Goal: Entertainment & Leisure: Browse casually

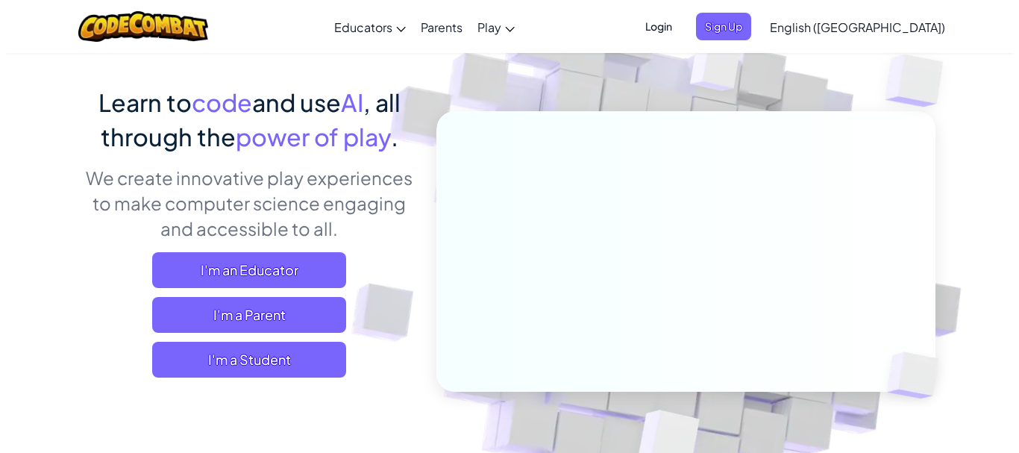
scroll to position [95, 0]
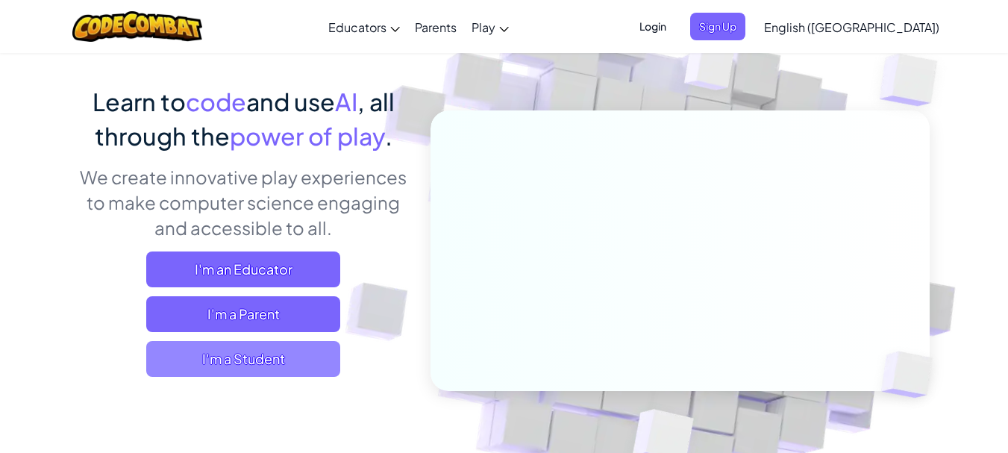
click at [242, 349] on span "I'm a Student" at bounding box center [243, 359] width 194 height 36
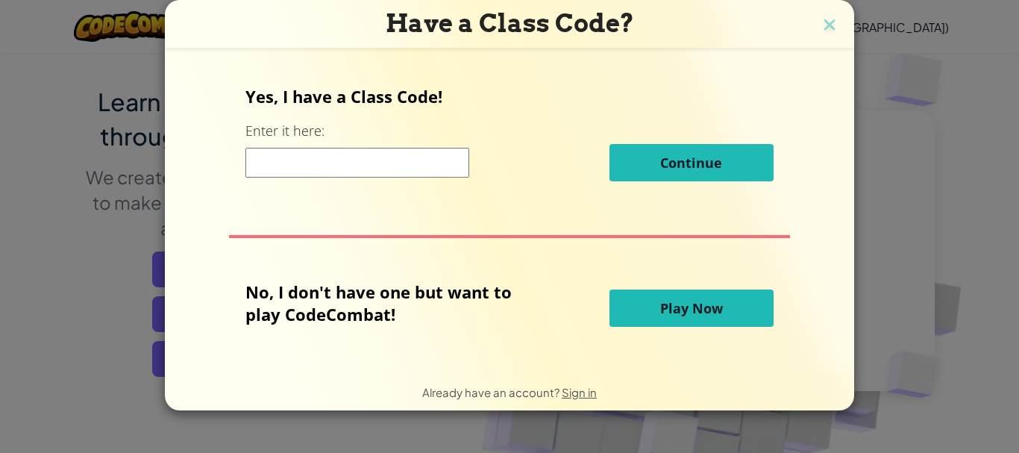
click at [683, 301] on span "Play Now" at bounding box center [691, 308] width 63 height 18
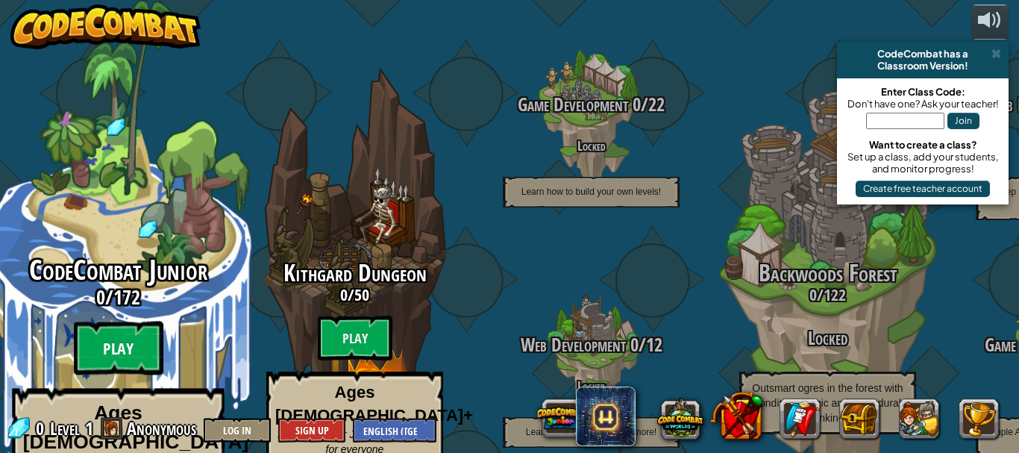
click at [133, 322] on btn "Play" at bounding box center [119, 349] width 90 height 54
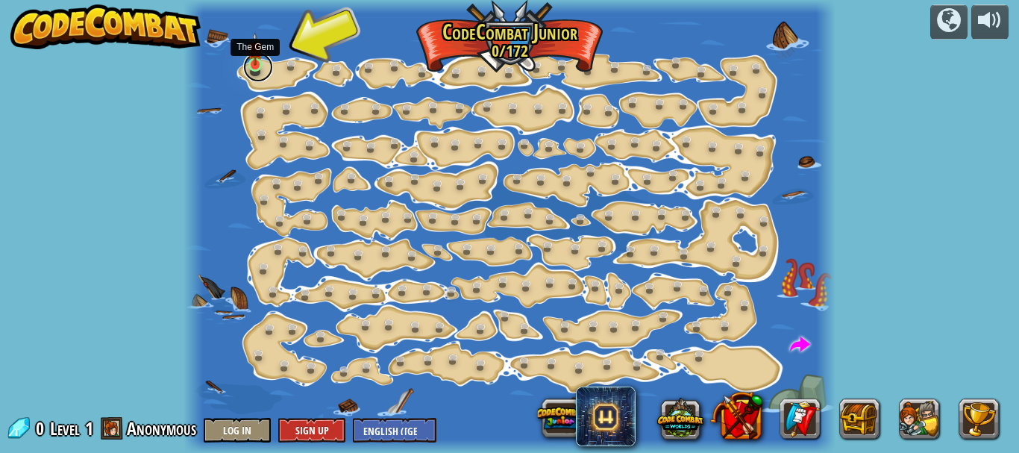
click at [265, 60] on link at bounding box center [258, 67] width 30 height 30
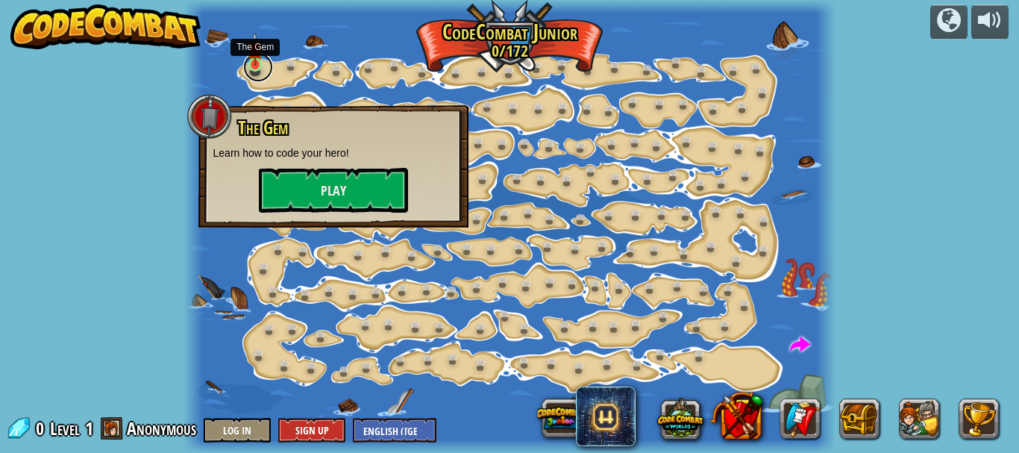
click at [265, 60] on link at bounding box center [258, 67] width 30 height 30
click at [306, 178] on button "Play" at bounding box center [333, 190] width 149 height 45
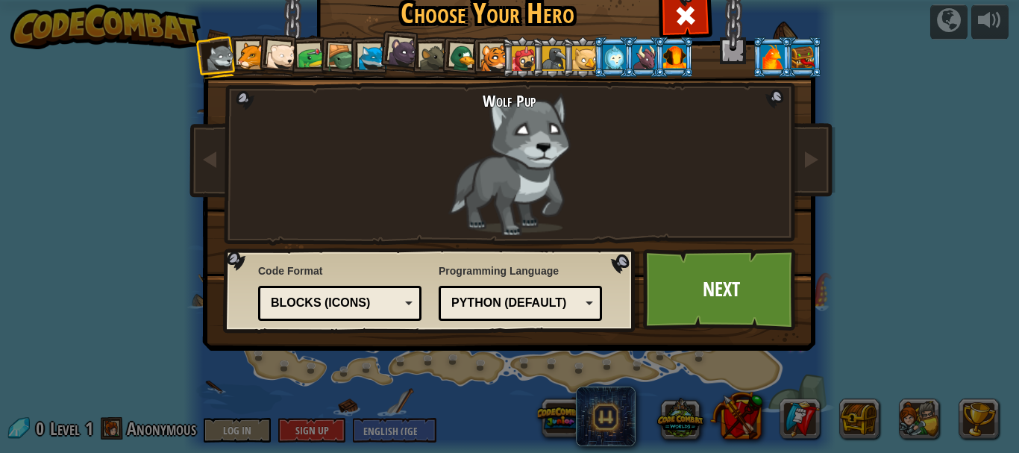
click at [403, 46] on div at bounding box center [403, 52] width 30 height 30
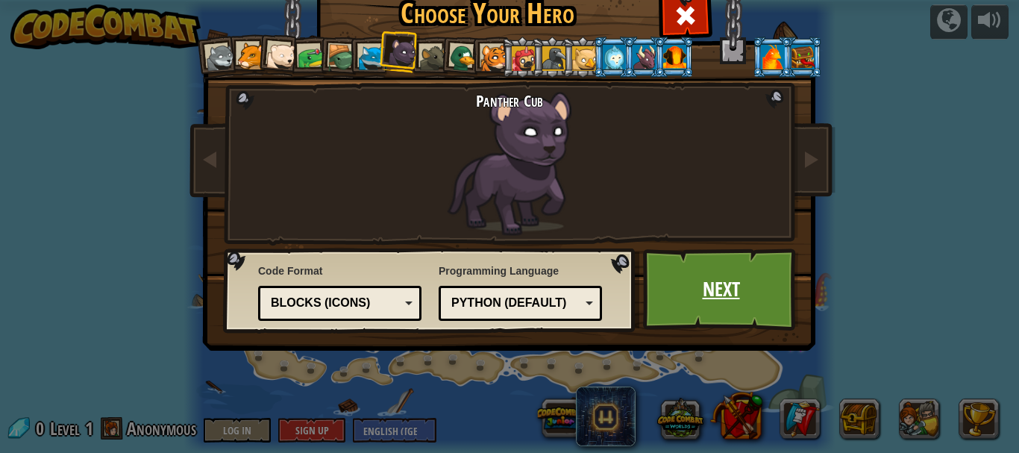
click at [731, 281] on link "Next" at bounding box center [721, 289] width 156 height 82
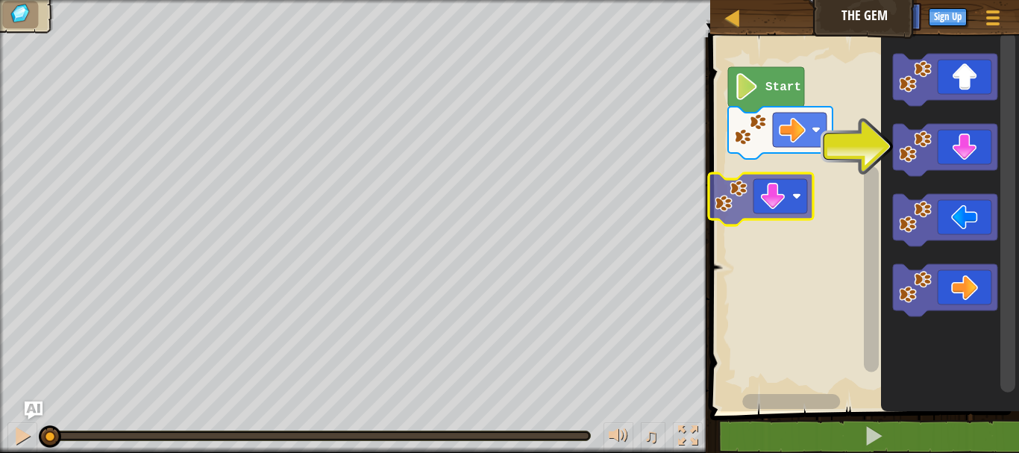
click at [801, 181] on div "Start" at bounding box center [862, 220] width 313 height 381
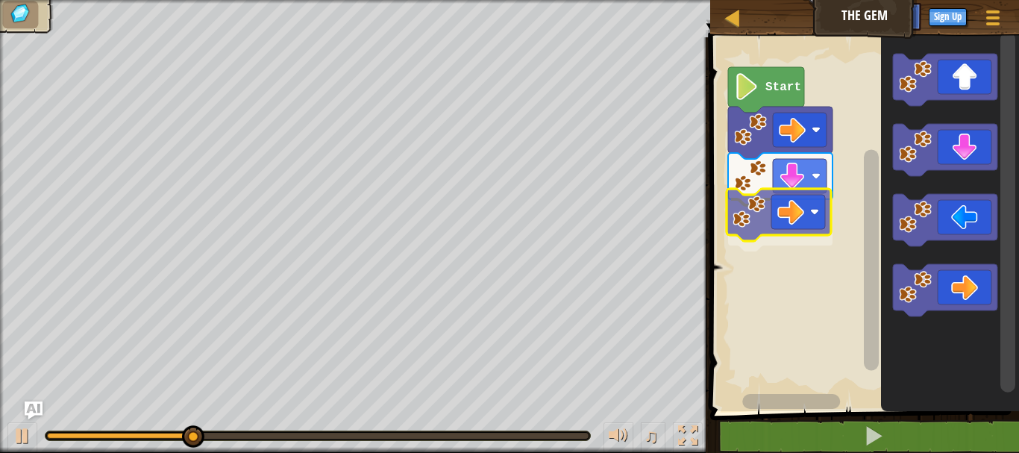
click at [768, 214] on div "Start" at bounding box center [862, 220] width 313 height 381
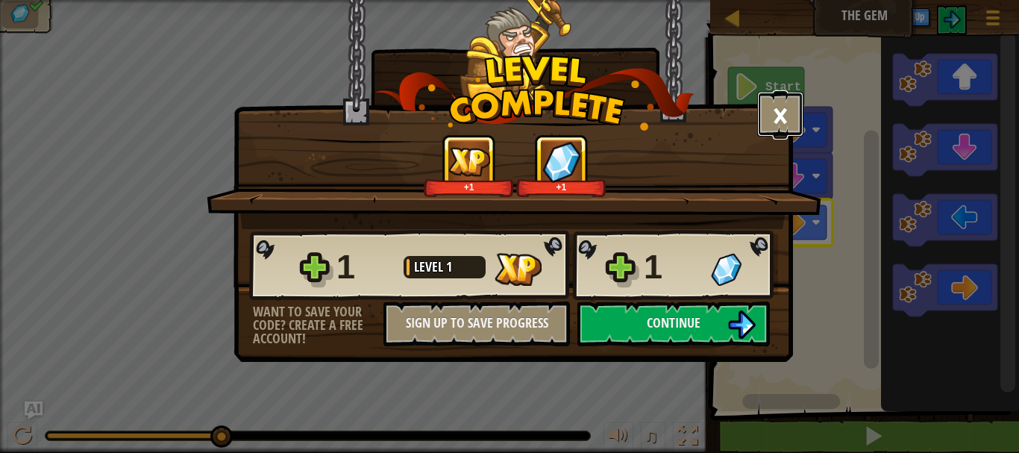
click at [783, 112] on button "×" at bounding box center [780, 114] width 46 height 45
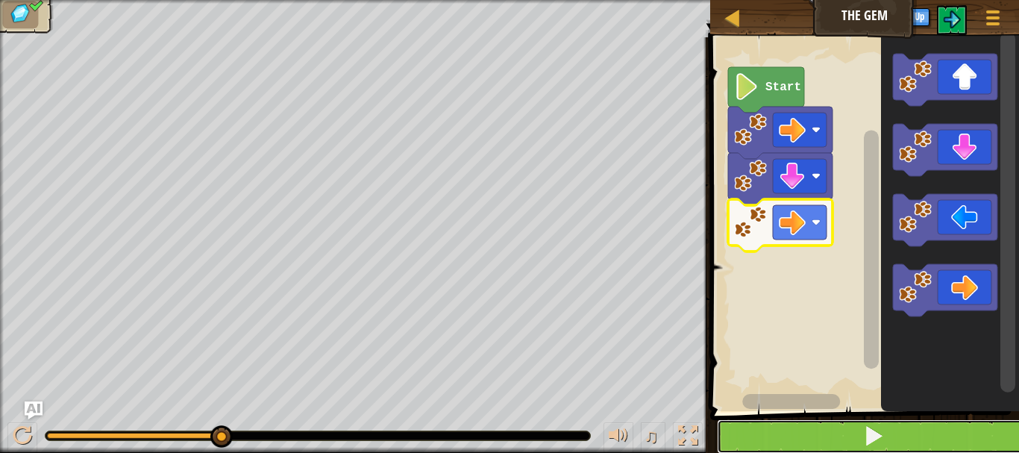
click at [822, 433] on button at bounding box center [873, 436] width 313 height 34
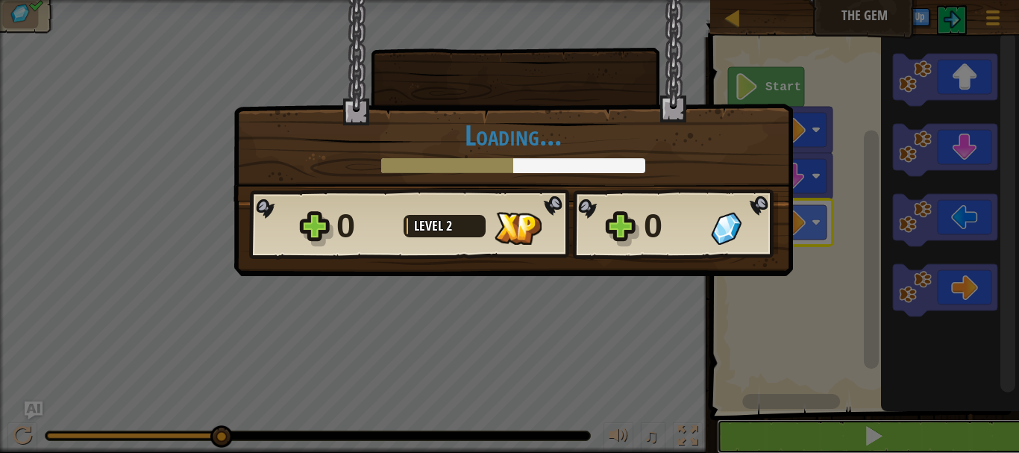
scroll to position [1, 0]
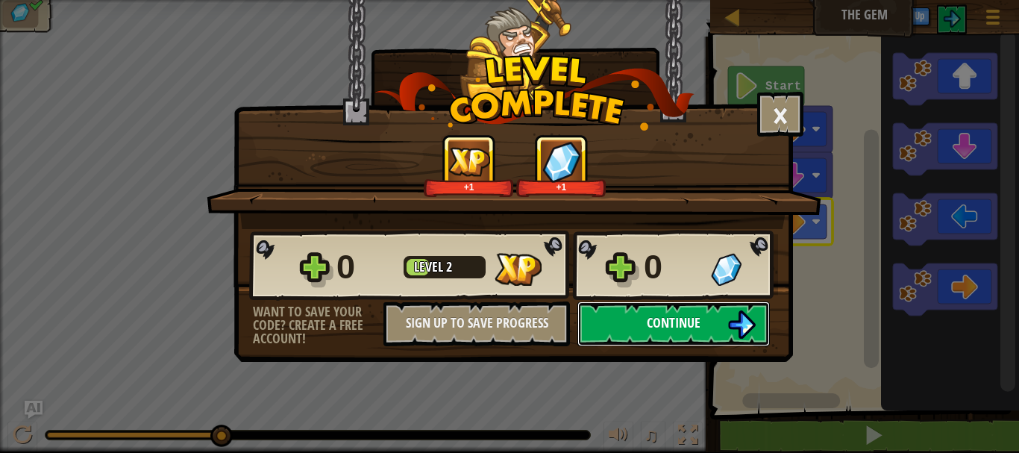
click at [756, 328] on button "Continue" at bounding box center [673, 323] width 192 height 45
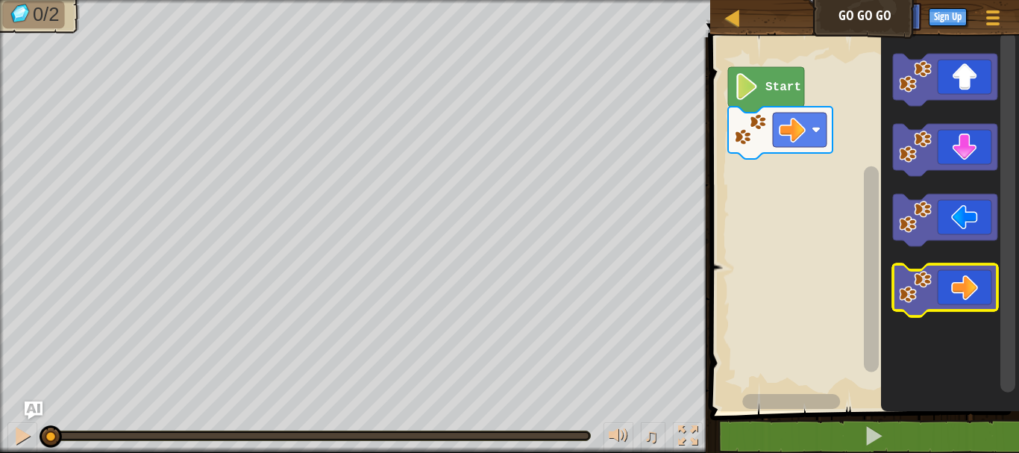
click at [934, 277] on icon "Blockly Workspace" at bounding box center [945, 290] width 104 height 52
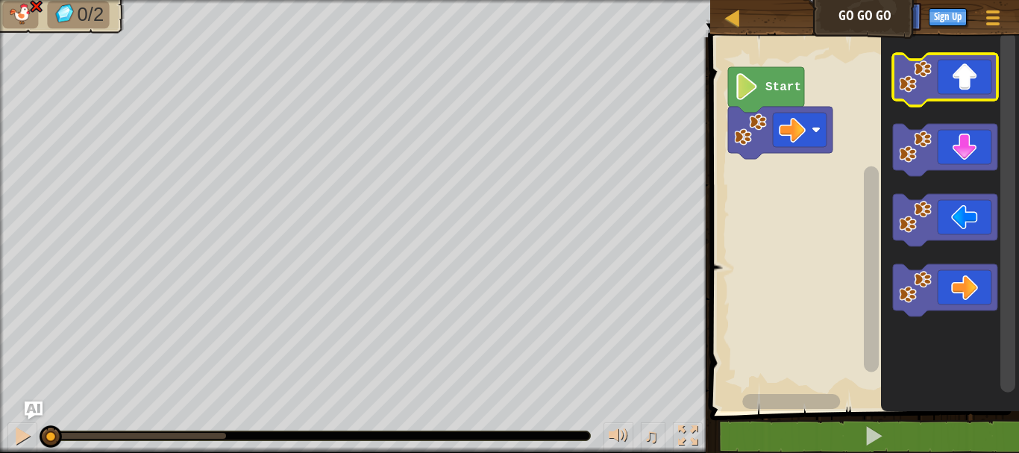
click at [989, 60] on icon "Blockly Workspace" at bounding box center [945, 80] width 104 height 52
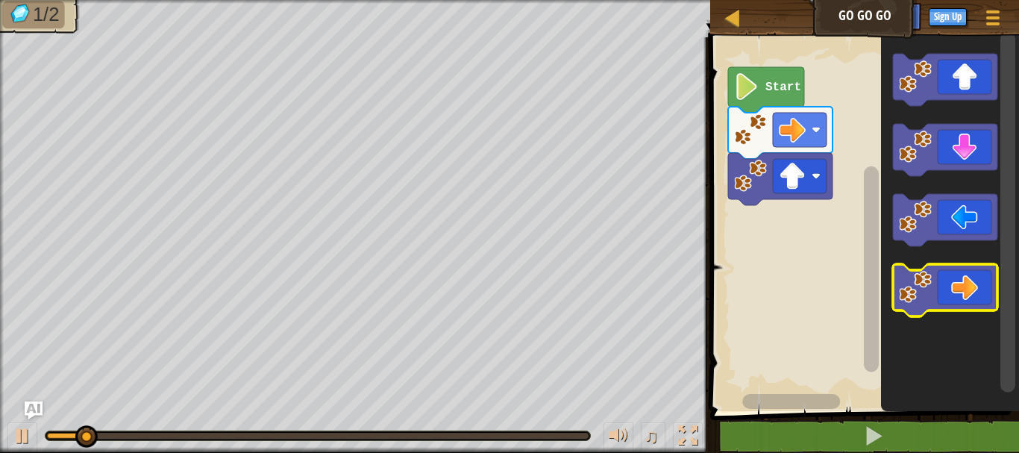
click at [955, 269] on icon "Blockly Workspace" at bounding box center [945, 290] width 104 height 52
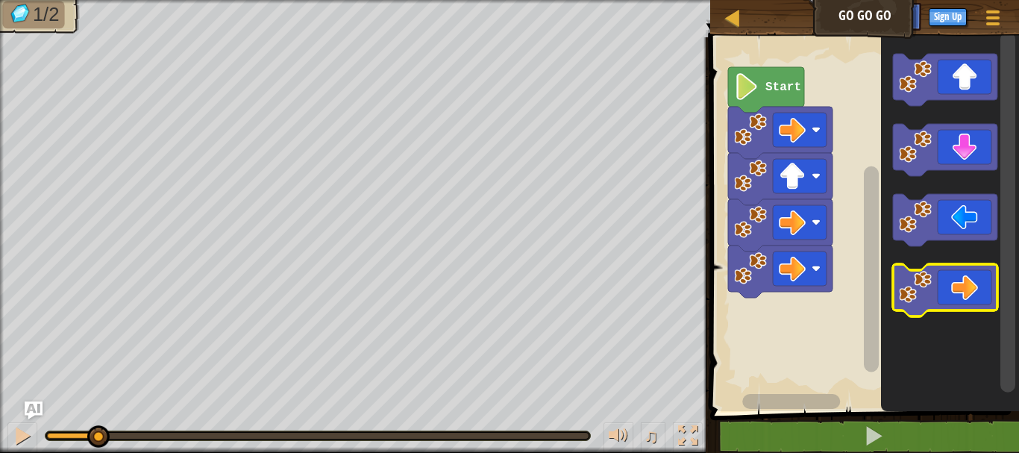
click at [955, 269] on icon "Blockly Workspace" at bounding box center [945, 290] width 104 height 52
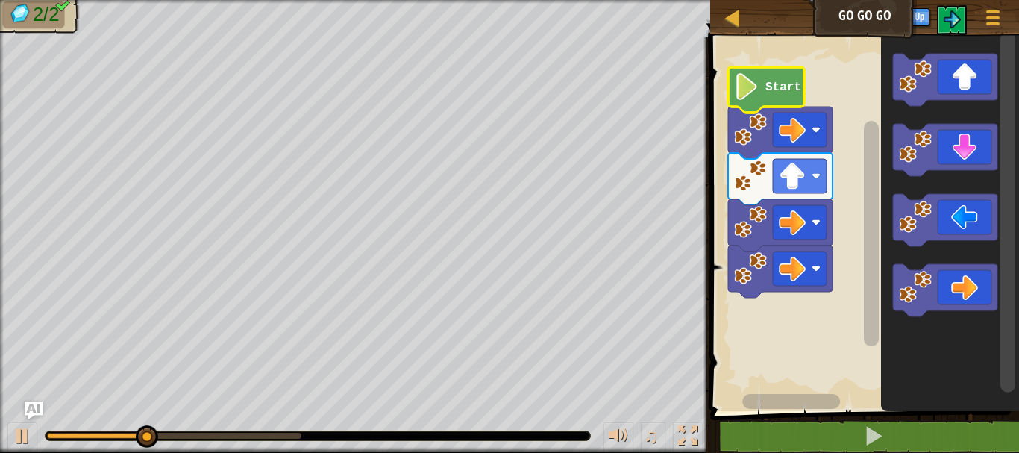
click at [768, 97] on icon "Blockly Workspace" at bounding box center [766, 90] width 76 height 46
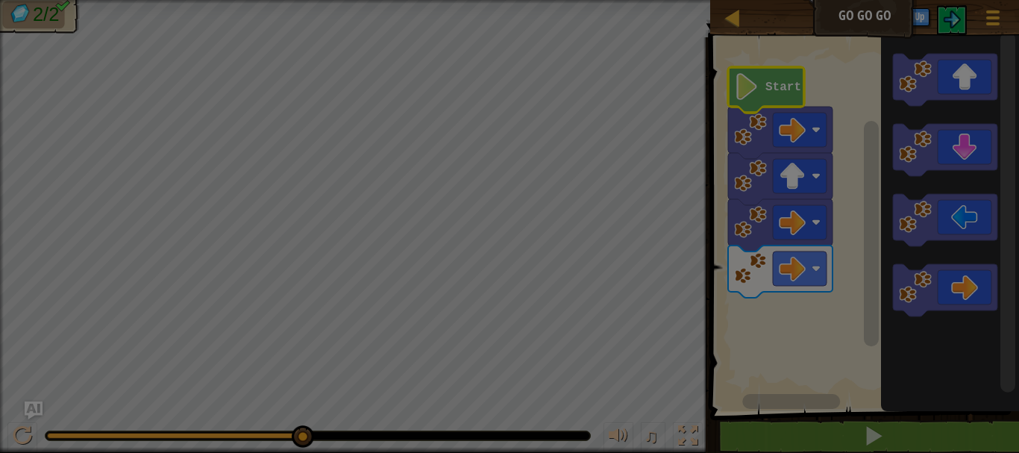
click at [710, 1] on body "Map Go Go Go Game Menu Sign Up Ask AI 1 ההההההההההההההההההההההההההההההההההההההה…" at bounding box center [509, 0] width 1019 height 1
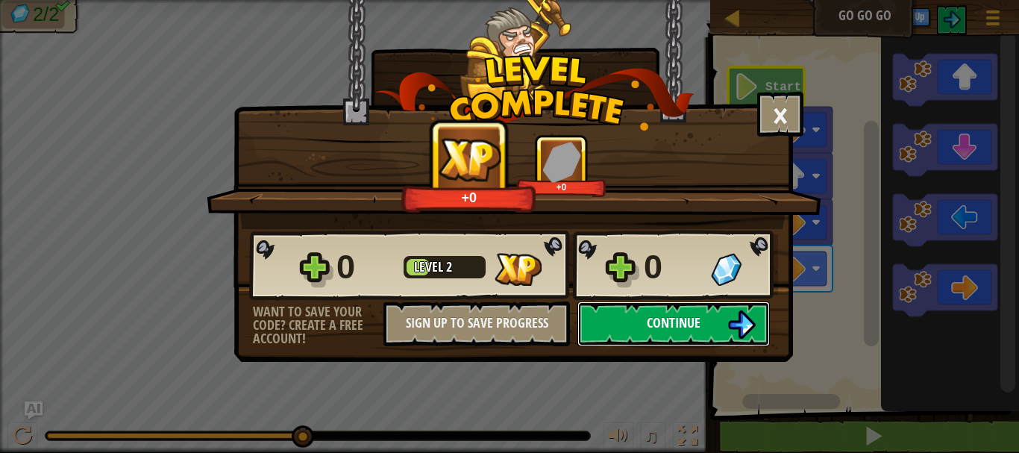
click at [672, 328] on span "Continue" at bounding box center [674, 322] width 54 height 19
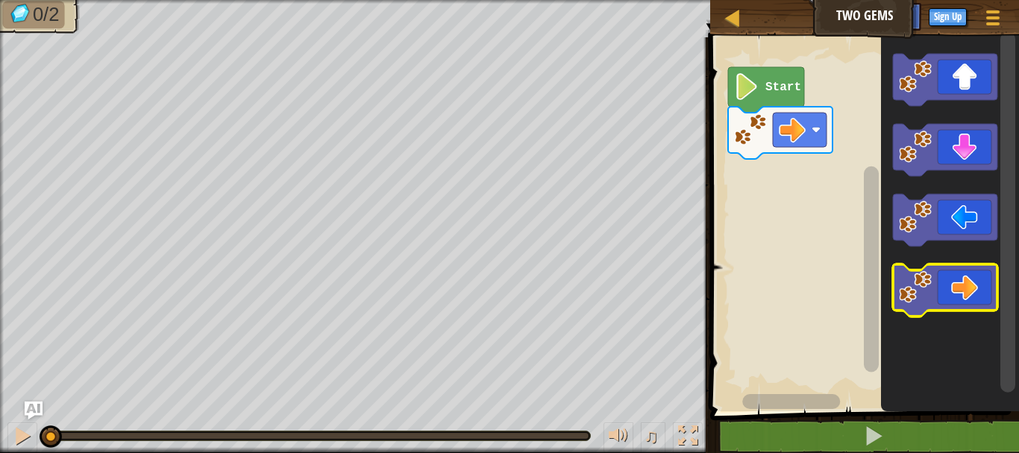
click at [960, 288] on icon "Blockly Workspace" at bounding box center [945, 290] width 104 height 52
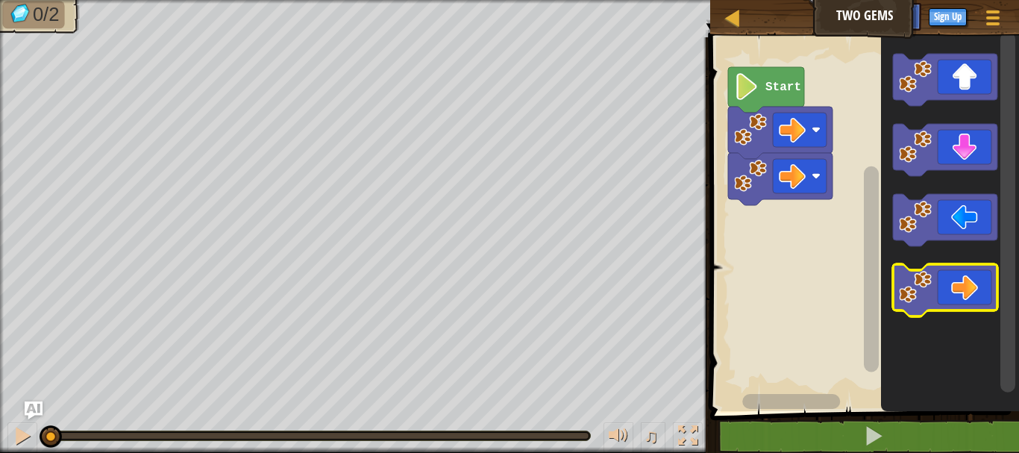
click at [960, 288] on icon "Blockly Workspace" at bounding box center [945, 290] width 104 height 52
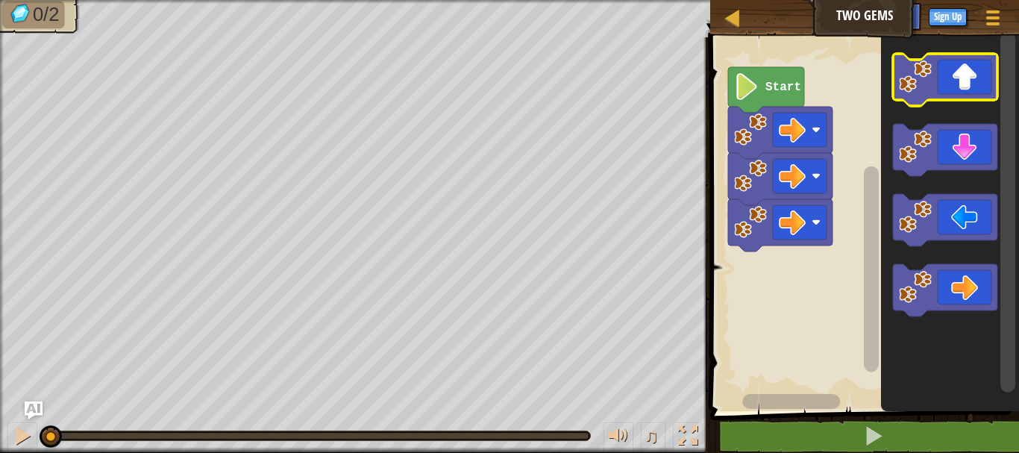
click at [940, 97] on icon "Blockly Workspace" at bounding box center [945, 80] width 104 height 52
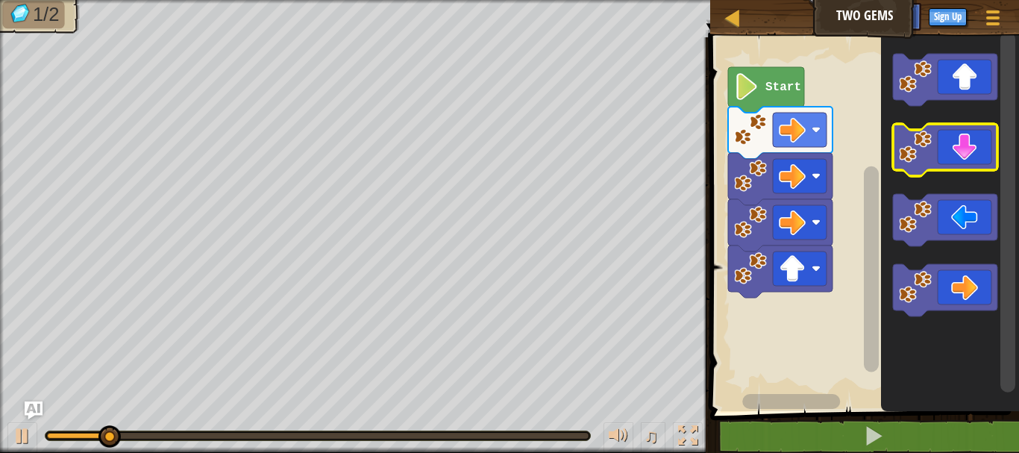
click at [936, 138] on icon "Blockly Workspace" at bounding box center [945, 150] width 104 height 52
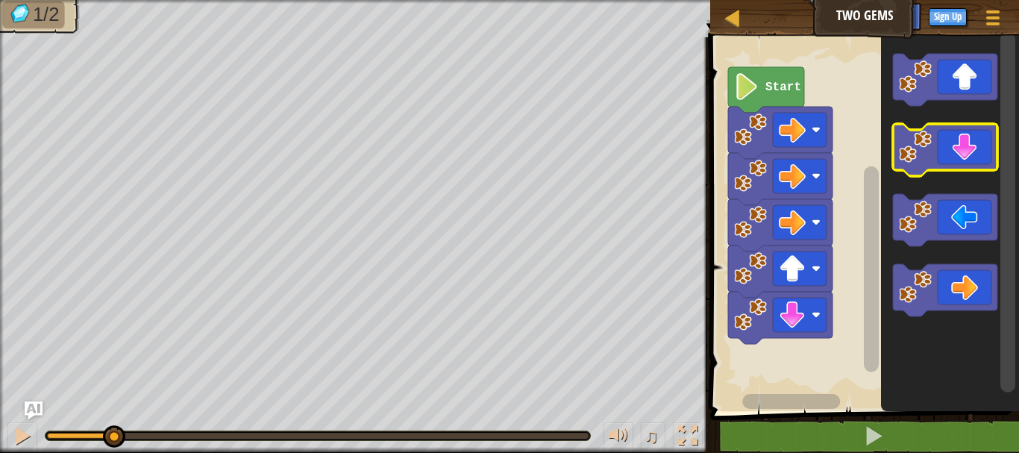
click at [936, 138] on icon "Blockly Workspace" at bounding box center [945, 150] width 104 height 52
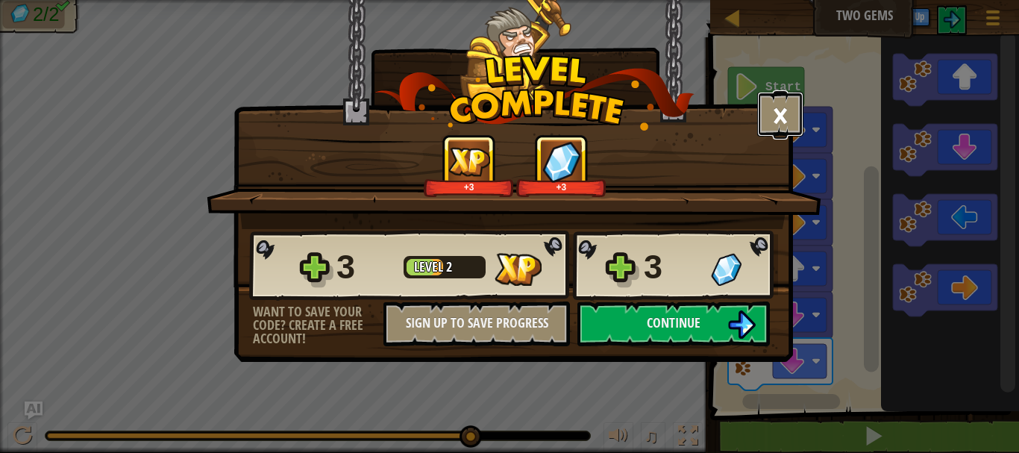
click at [770, 113] on button "×" at bounding box center [780, 114] width 46 height 45
